Goal: Ask a question: Seek information or help from site administrators or community

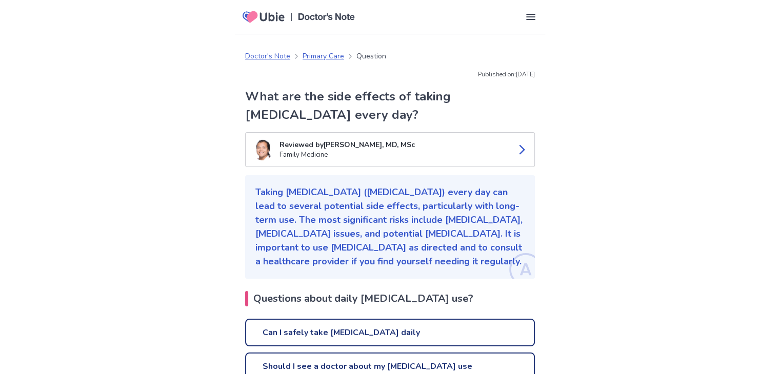
click at [336, 329] on link "Can I safely take [MEDICAL_DATA] daily" at bounding box center [390, 333] width 290 height 28
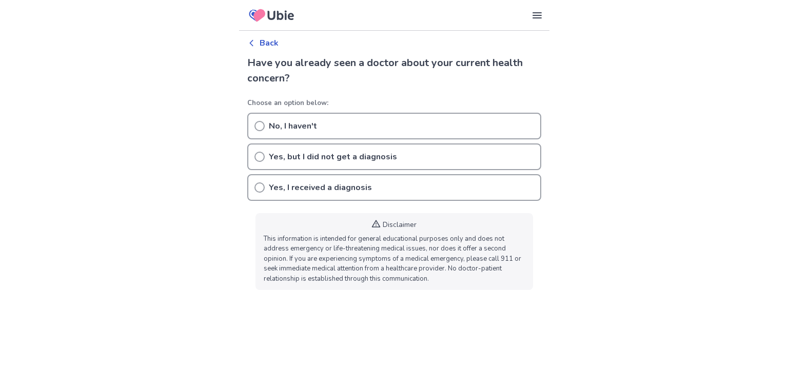
click at [266, 123] on div "No, I haven't" at bounding box center [394, 126] width 294 height 27
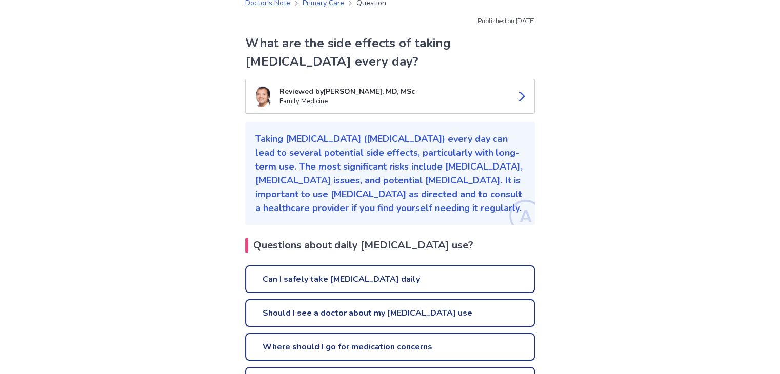
scroll to position [51, 0]
